Goal: Task Accomplishment & Management: Manage account settings

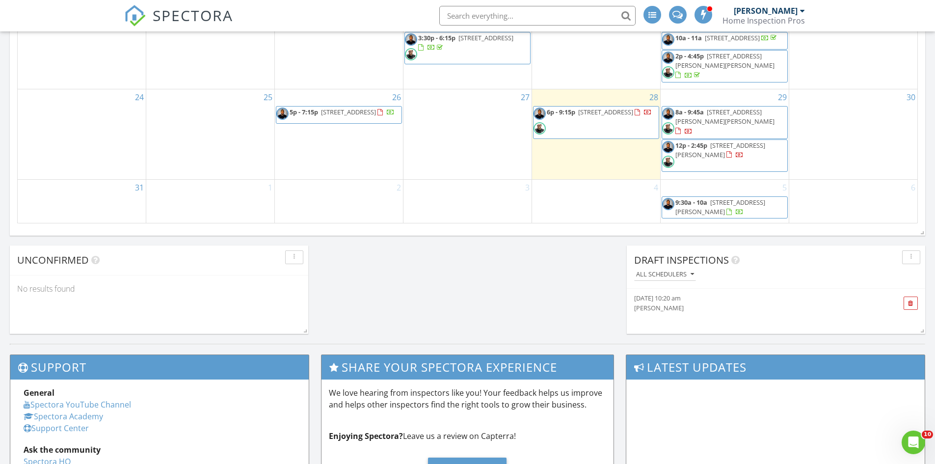
scroll to position [909, 951]
click at [709, 147] on link "12p - 2:45p [STREET_ADDRESS][PERSON_NAME]" at bounding box center [721, 150] width 90 height 18
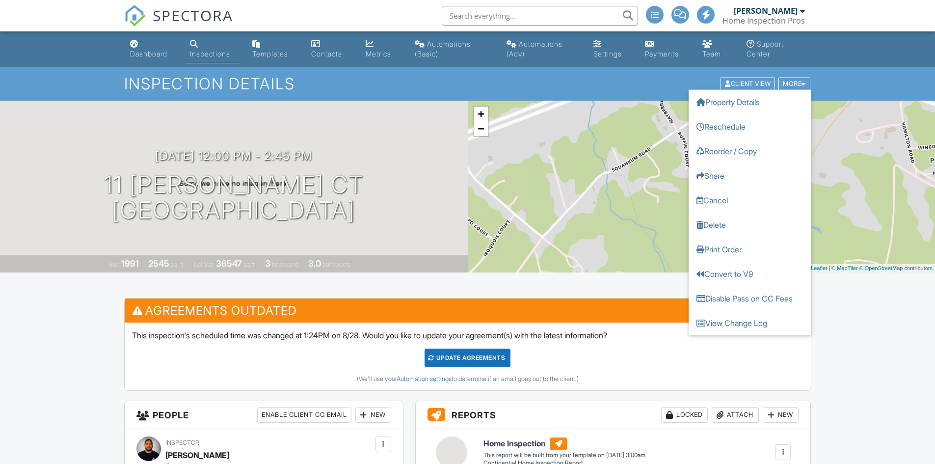
click at [716, 226] on link "Delete" at bounding box center [750, 225] width 123 height 25
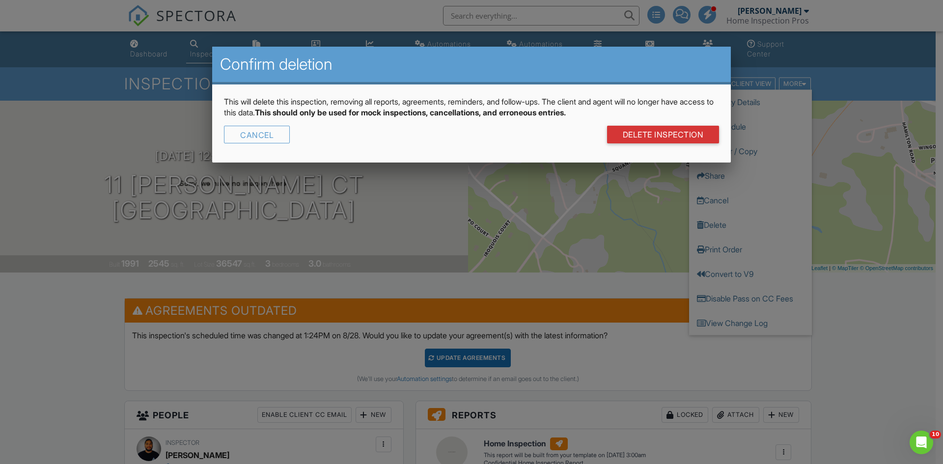
click at [254, 132] on div "Cancel" at bounding box center [257, 135] width 66 height 18
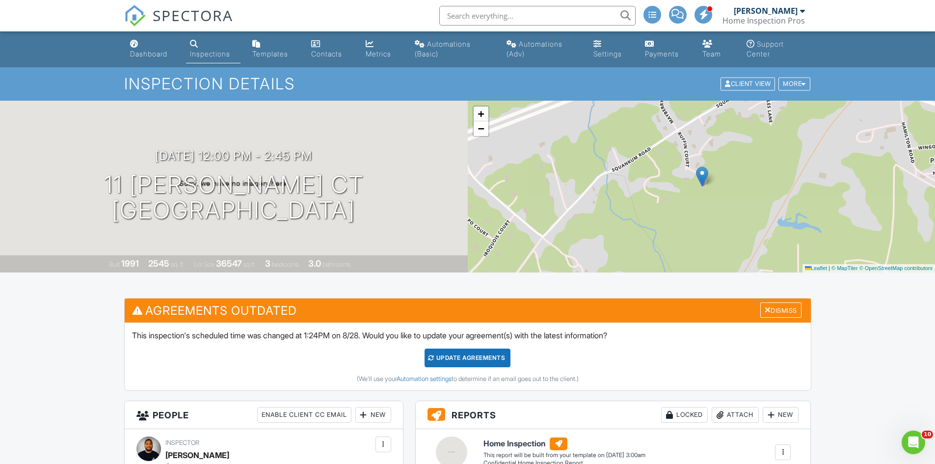
click at [803, 79] on div "More" at bounding box center [795, 84] width 32 height 13
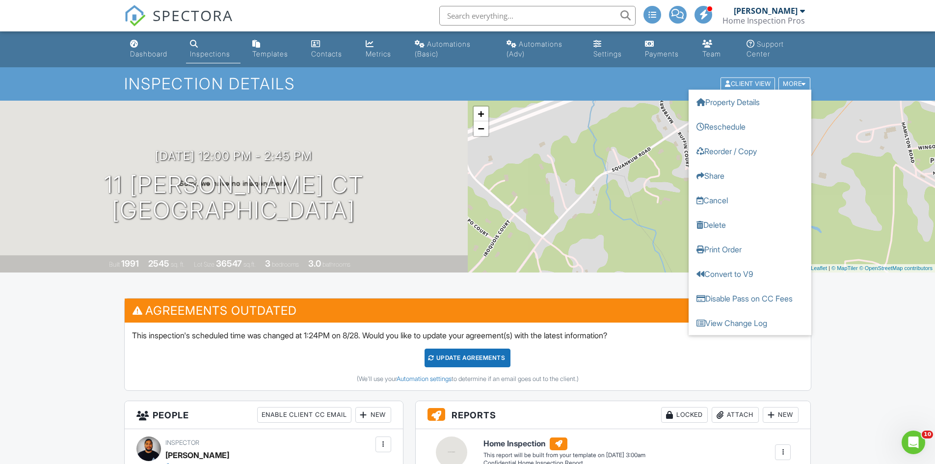
click at [731, 199] on link "Cancel" at bounding box center [750, 200] width 123 height 25
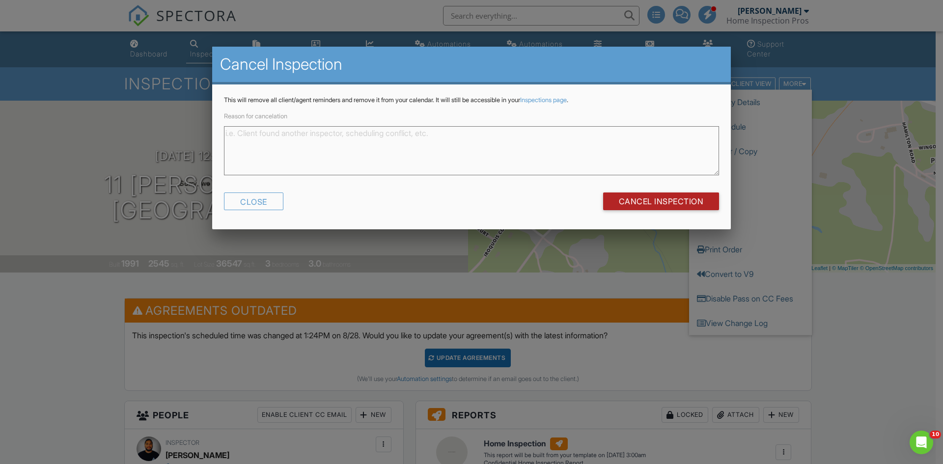
click at [626, 203] on input "Cancel Inspection" at bounding box center [661, 201] width 116 height 18
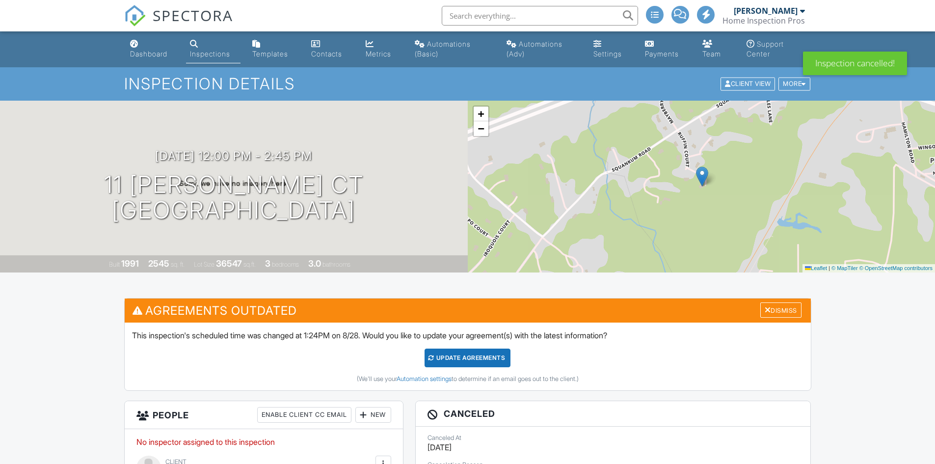
click at [147, 59] on link "Dashboard" at bounding box center [152, 49] width 52 height 28
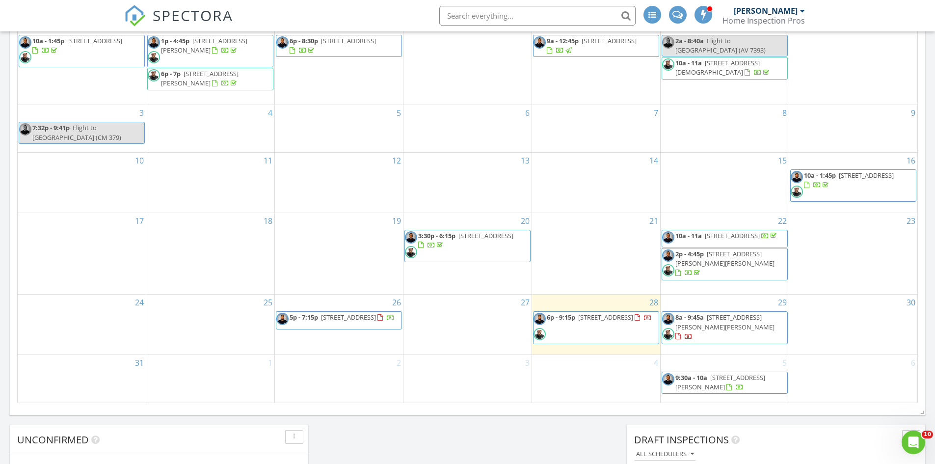
scroll to position [638, 0]
